Goal: Find specific page/section: Find specific page/section

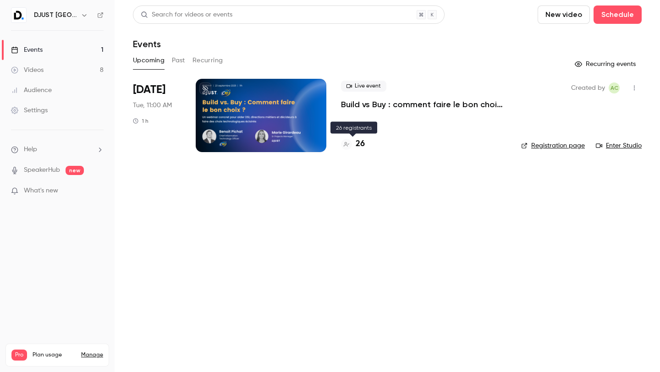
click at [359, 145] on h4 "26" at bounding box center [360, 144] width 9 height 12
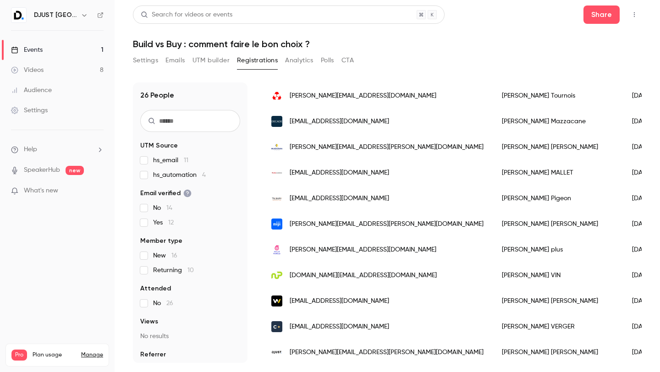
scroll to position [481, 0]
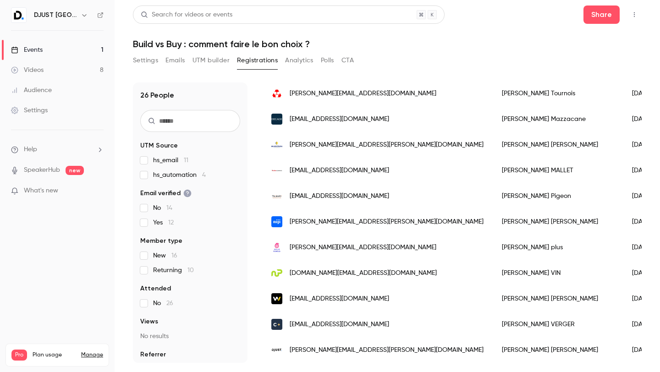
click at [305, 89] on span "cristina.tournois@creditmutuel.fr" at bounding box center [363, 94] width 147 height 10
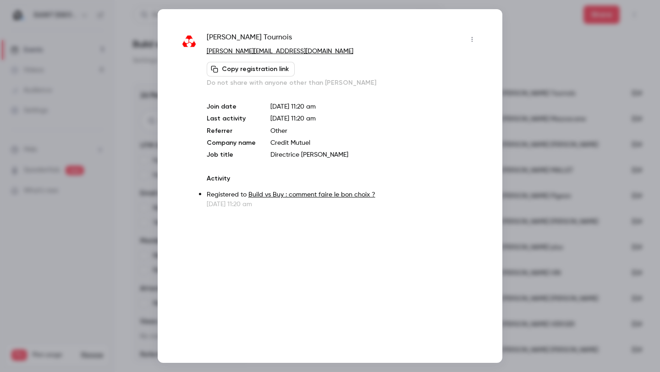
click at [530, 202] on div at bounding box center [330, 186] width 660 height 372
